Goal: Book appointment/travel/reservation

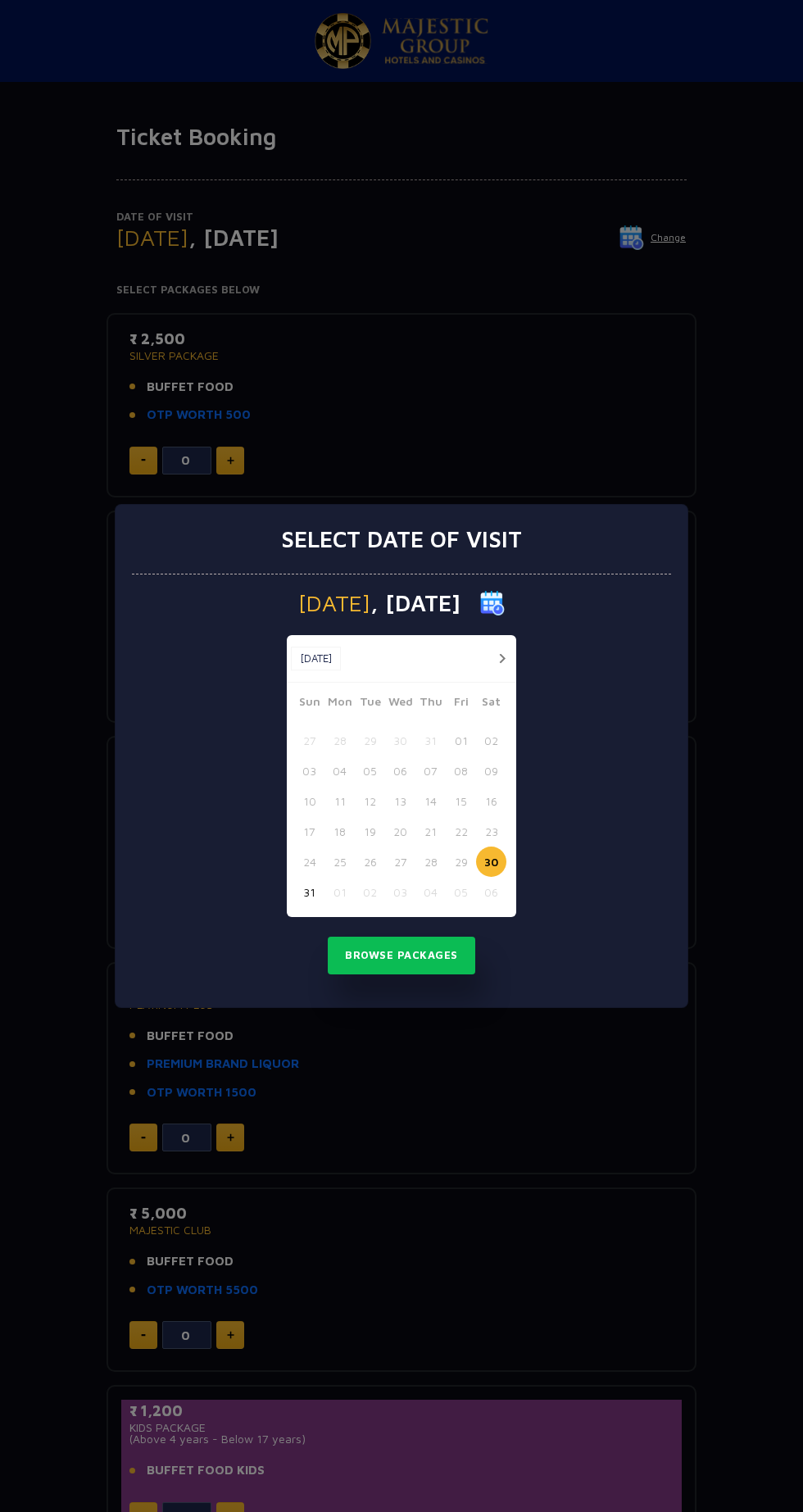
click at [211, 346] on div "Select date of visit Saturday , 30 Aug 2025 Aug, 2025 Aug, 2025 Sun Mon Tue Wed…" at bounding box center [401, 756] width 803 height 1512
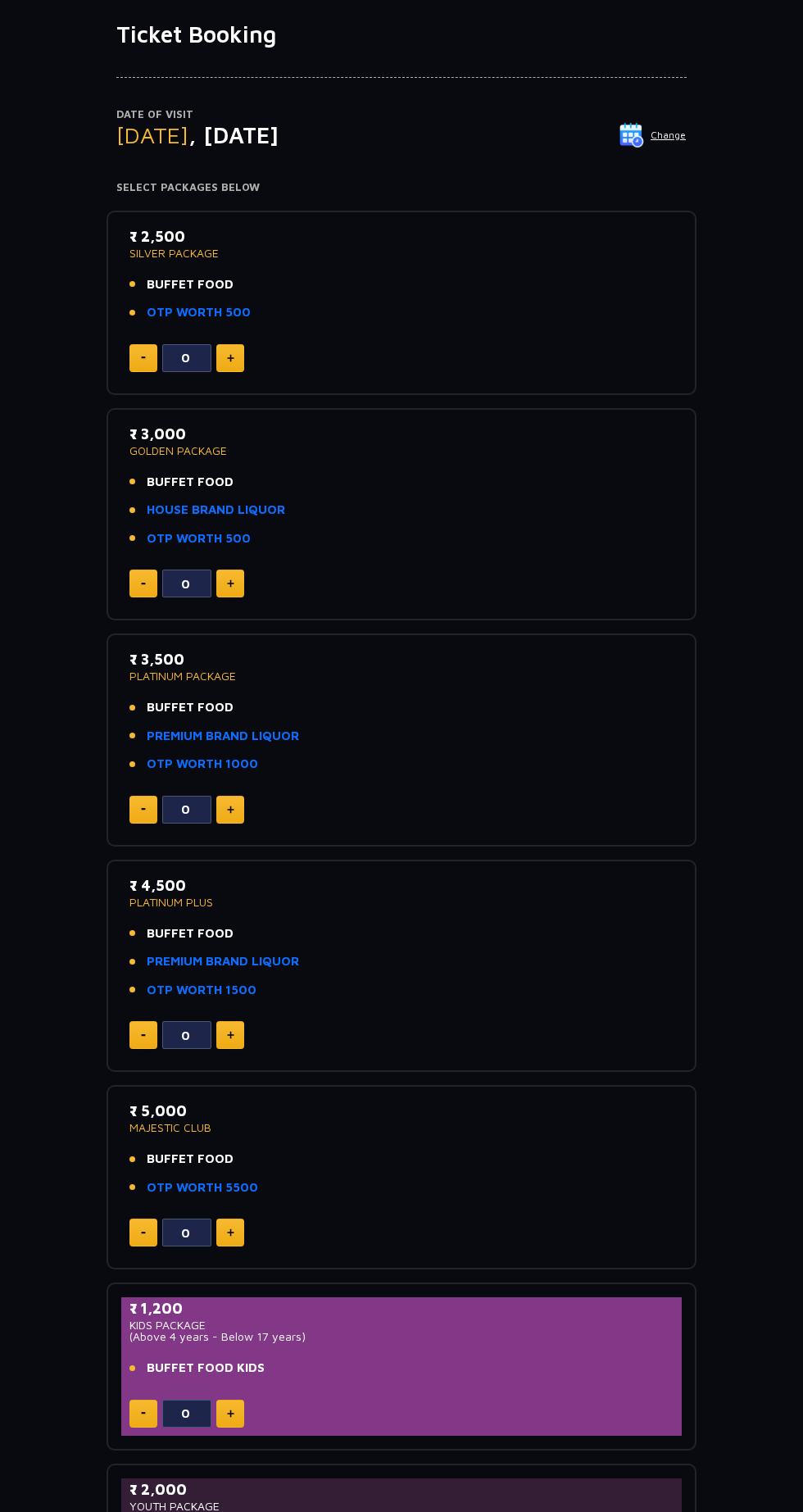
scroll to position [103, 0]
click at [641, 128] on img at bounding box center [631, 135] width 25 height 25
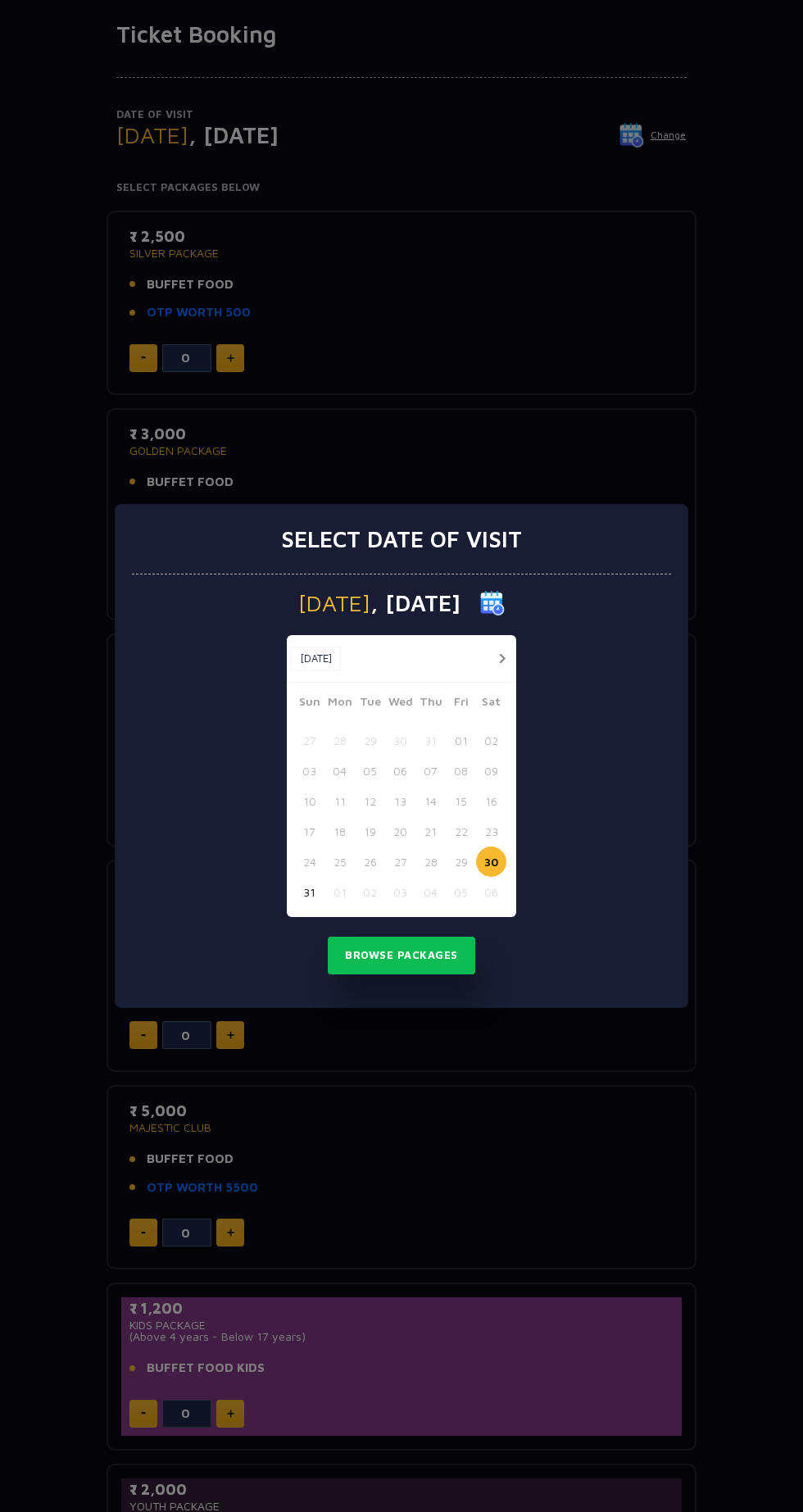
click at [510, 651] on div at bounding box center [497, 658] width 30 height 21
click at [495, 660] on button "button" at bounding box center [502, 658] width 21 height 21
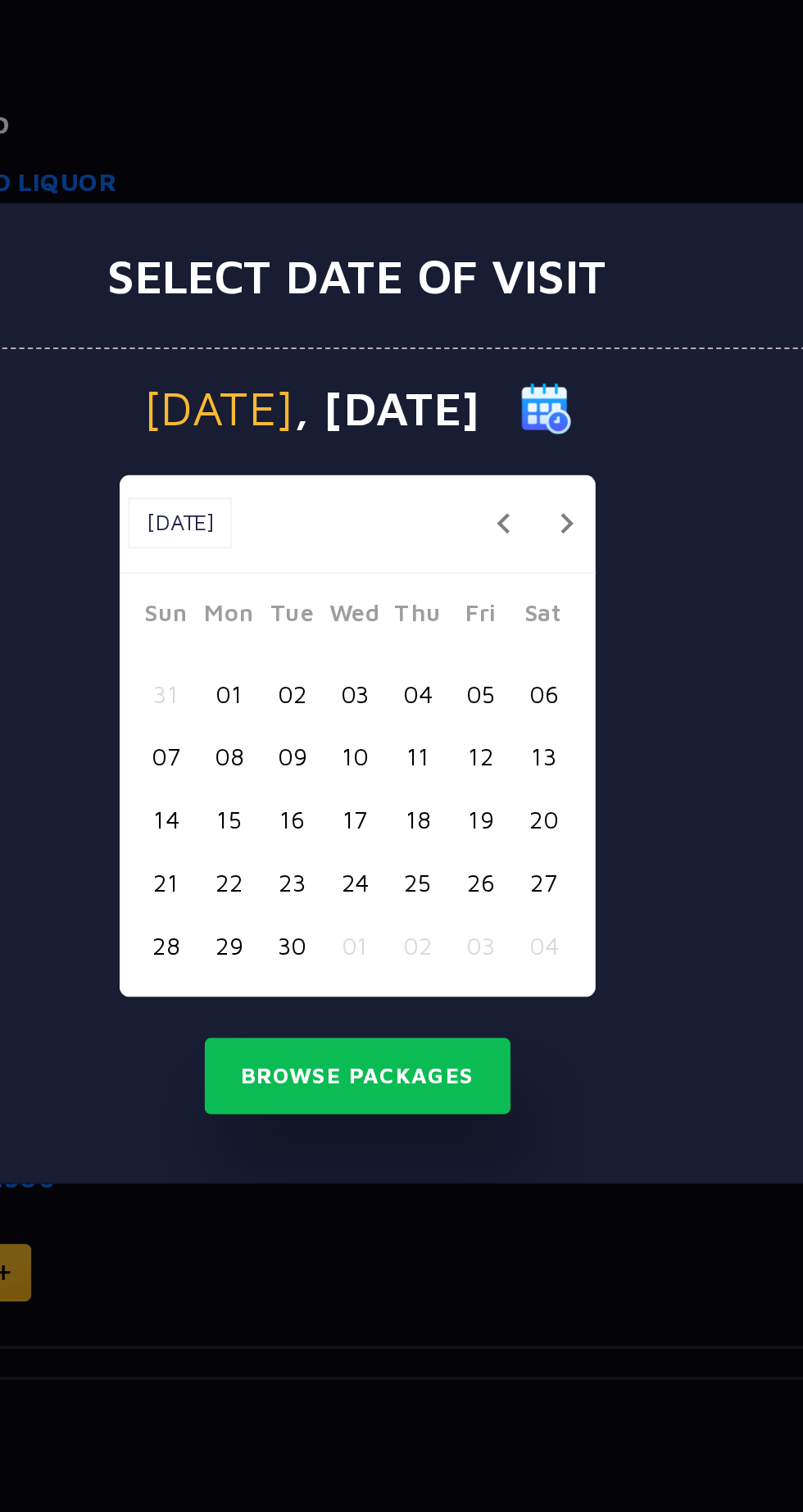
click at [504, 666] on button "button" at bounding box center [502, 674] width 21 height 21
click at [502, 673] on button "button" at bounding box center [502, 674] width 21 height 21
click at [494, 674] on button "button" at bounding box center [502, 674] width 21 height 21
click at [429, 878] on button "30" at bounding box center [431, 877] width 30 height 30
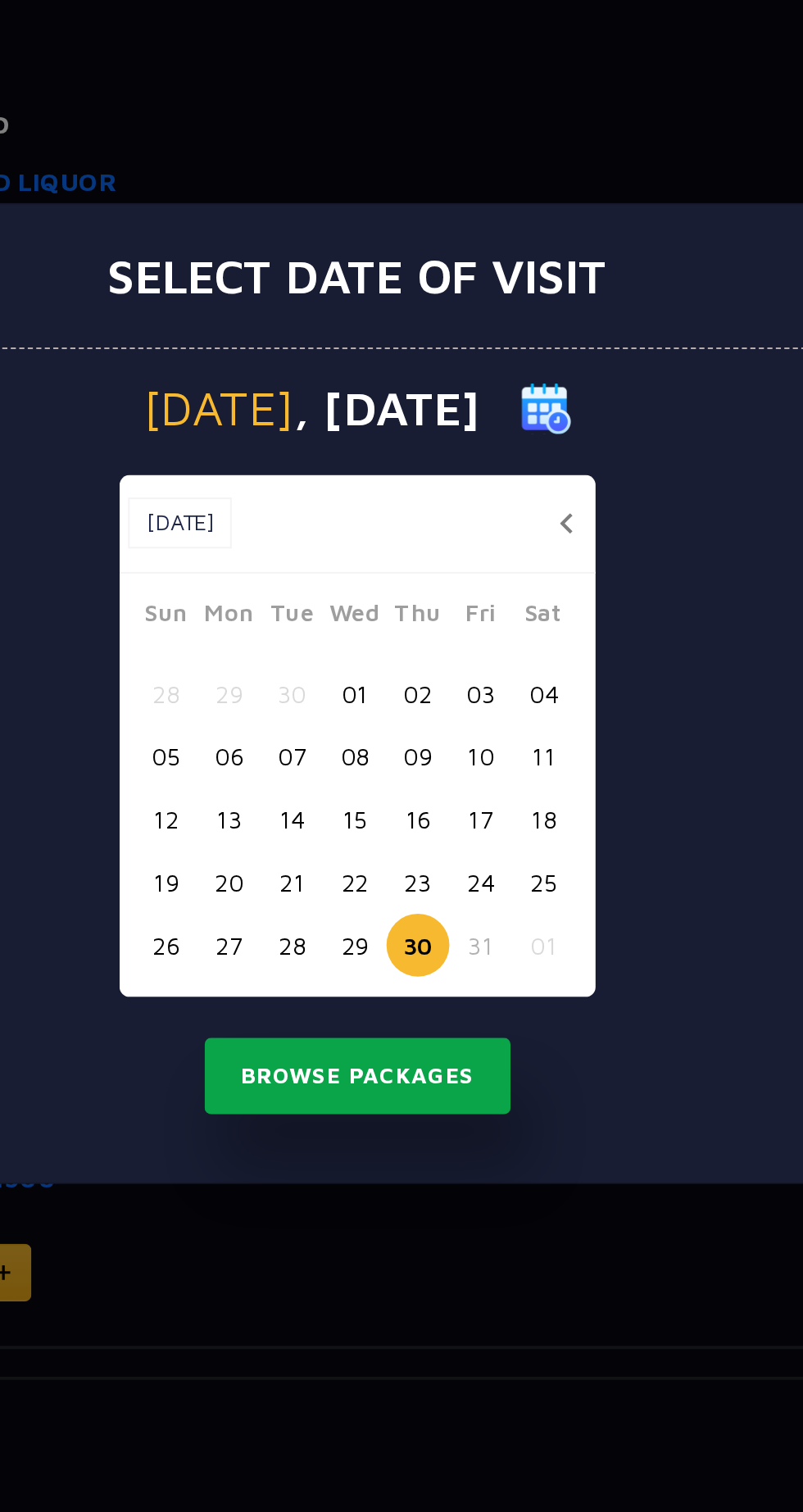
click at [431, 945] on button "Browse Packages" at bounding box center [402, 941] width 148 height 38
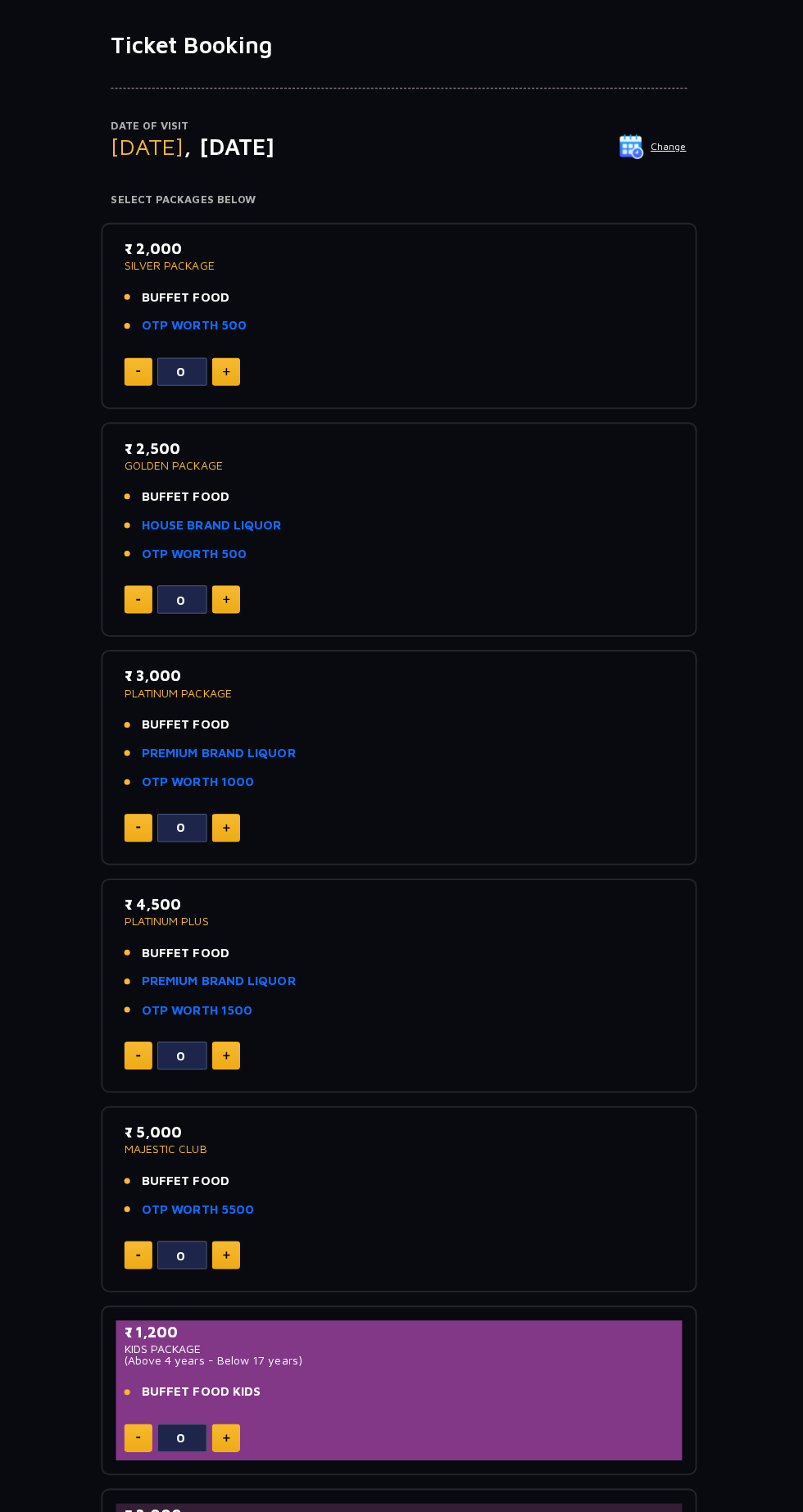
scroll to position [93, 0]
